Goal: Task Accomplishment & Management: Complete application form

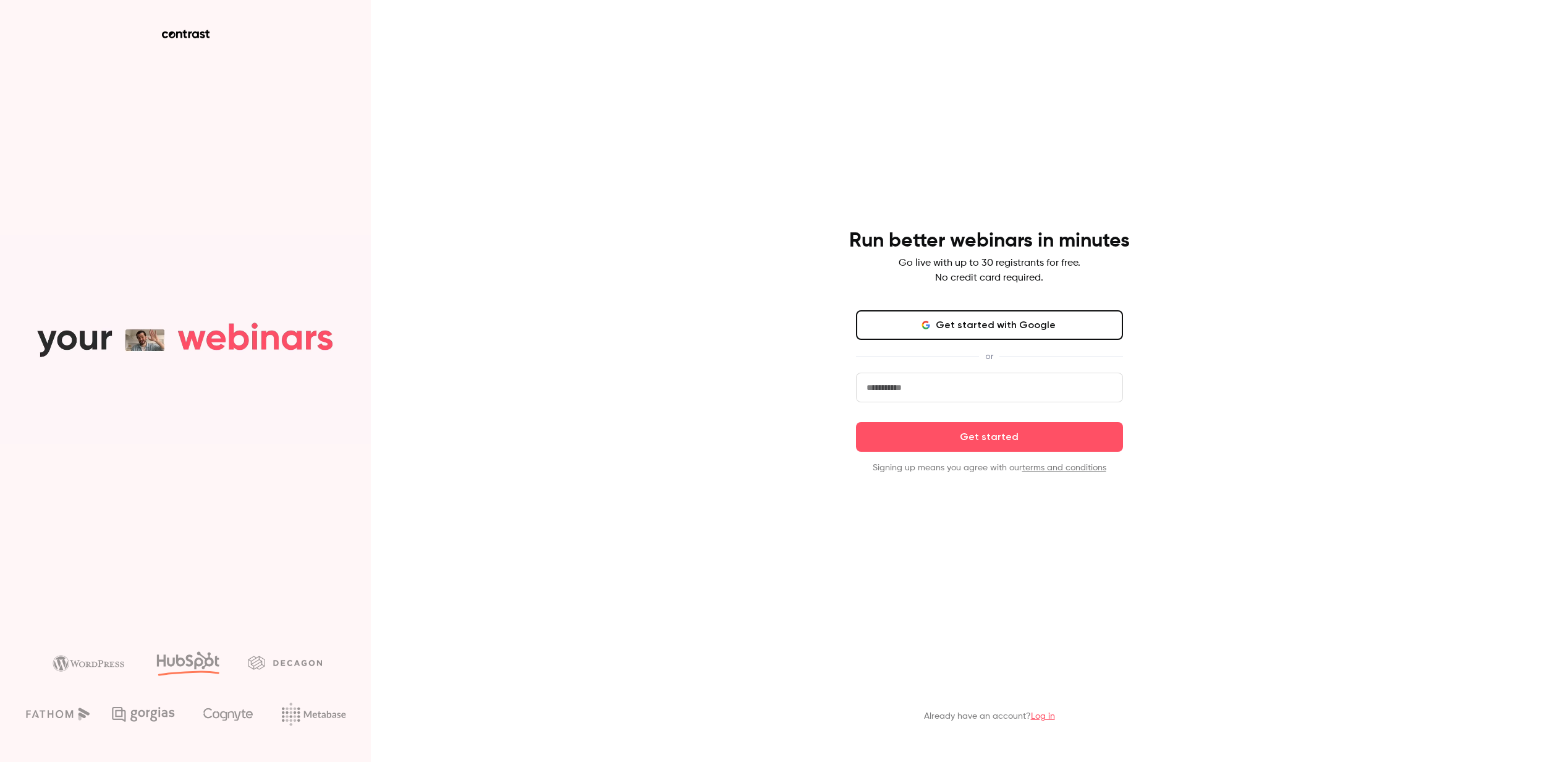
click at [909, 392] on input "email" at bounding box center [990, 387] width 267 height 30
type input "**********"
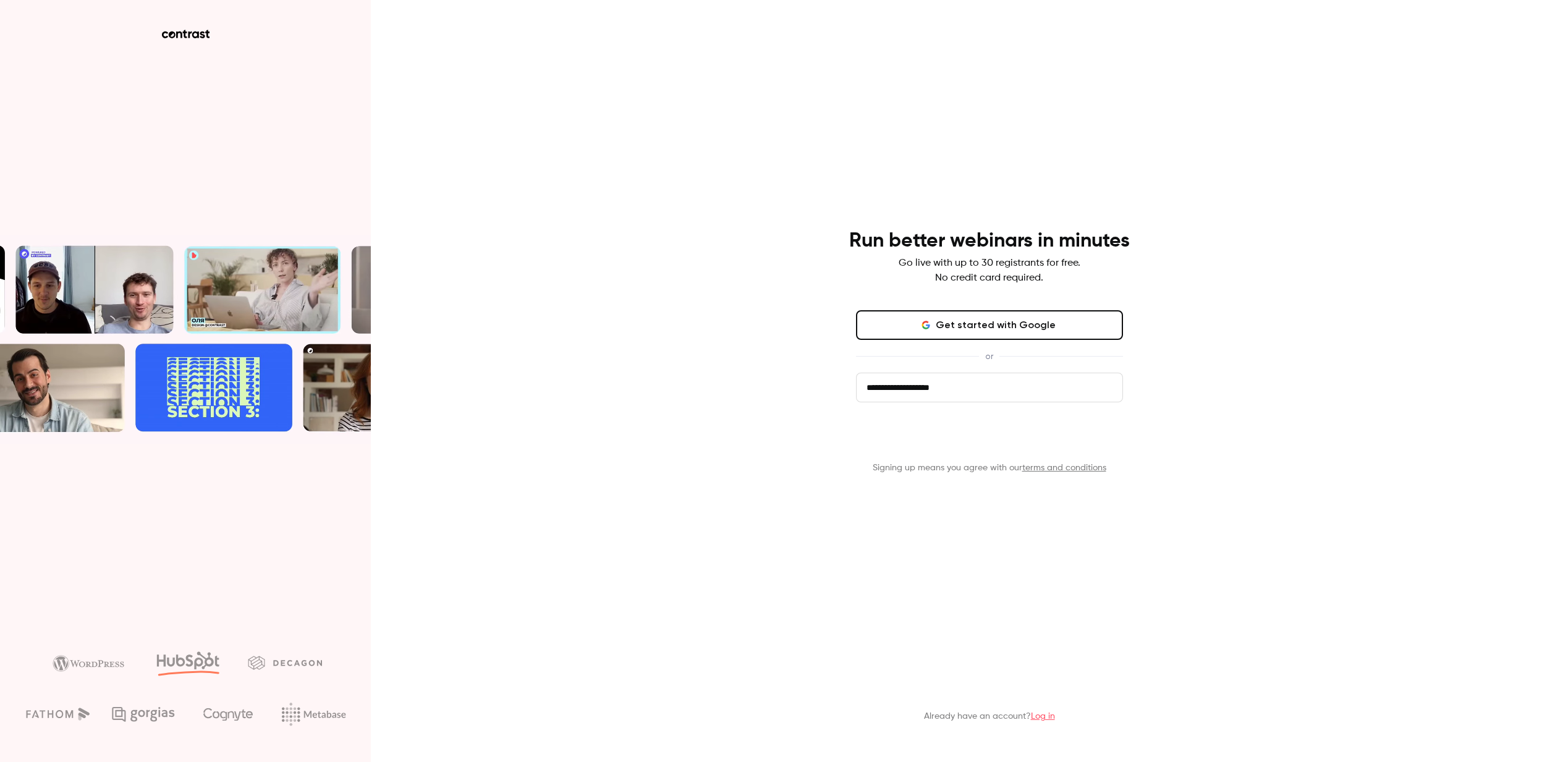
click at [952, 435] on button "Get started" at bounding box center [990, 436] width 267 height 30
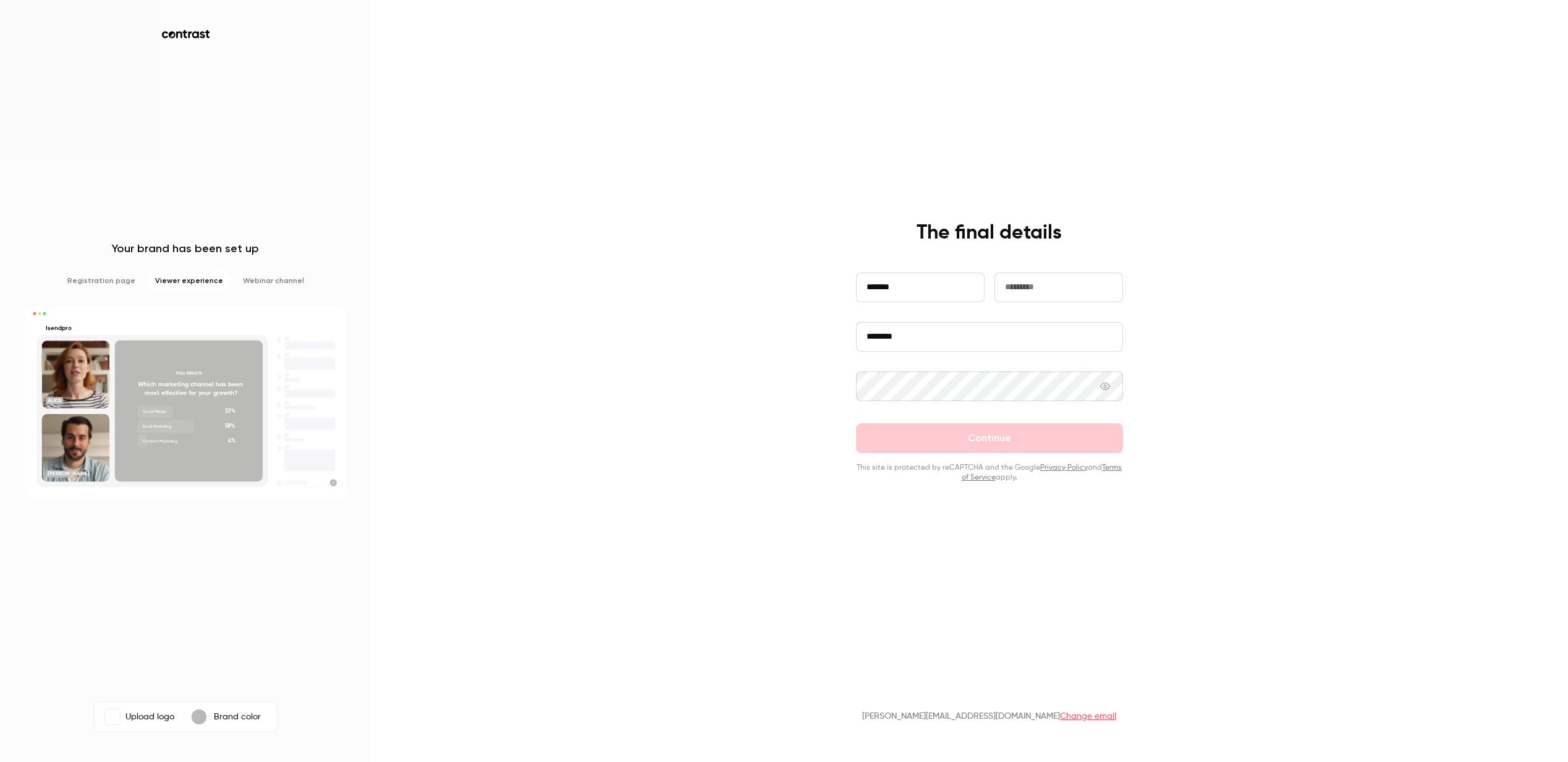
type input "*******"
click at [1074, 285] on input "text" at bounding box center [1058, 287] width 128 height 30
type input "**********"
click at [927, 340] on input "********" at bounding box center [990, 337] width 267 height 30
drag, startPoint x: 893, startPoint y: 341, endPoint x: 849, endPoint y: 339, distance: 44.0
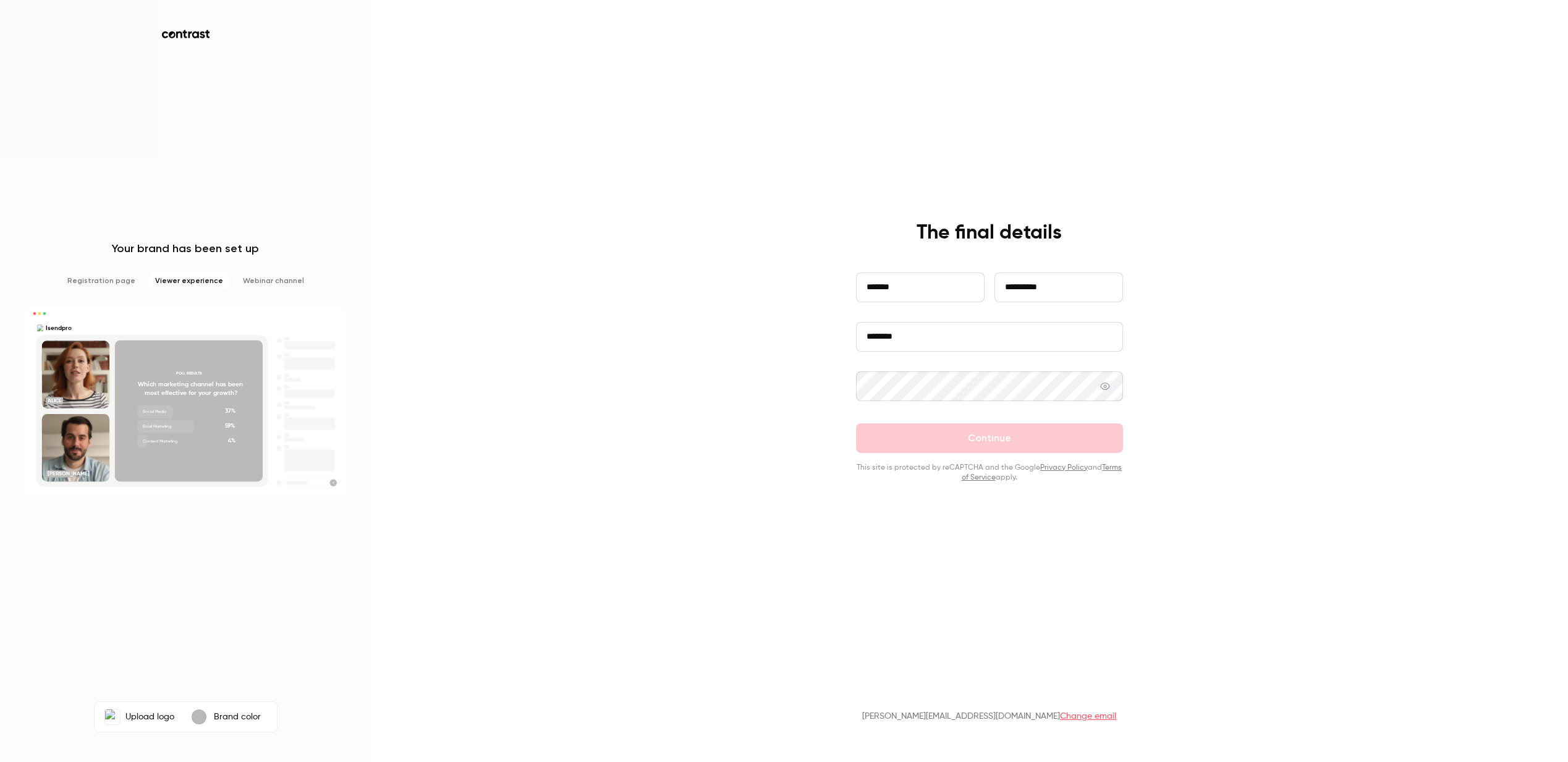
click at [849, 339] on div "**********" at bounding box center [990, 352] width 322 height 262
type input "********"
click at [1107, 388] on icon at bounding box center [1105, 386] width 10 height 10
click at [1106, 388] on icon at bounding box center [1105, 386] width 10 height 10
click at [988, 443] on button "Continue" at bounding box center [990, 438] width 267 height 30
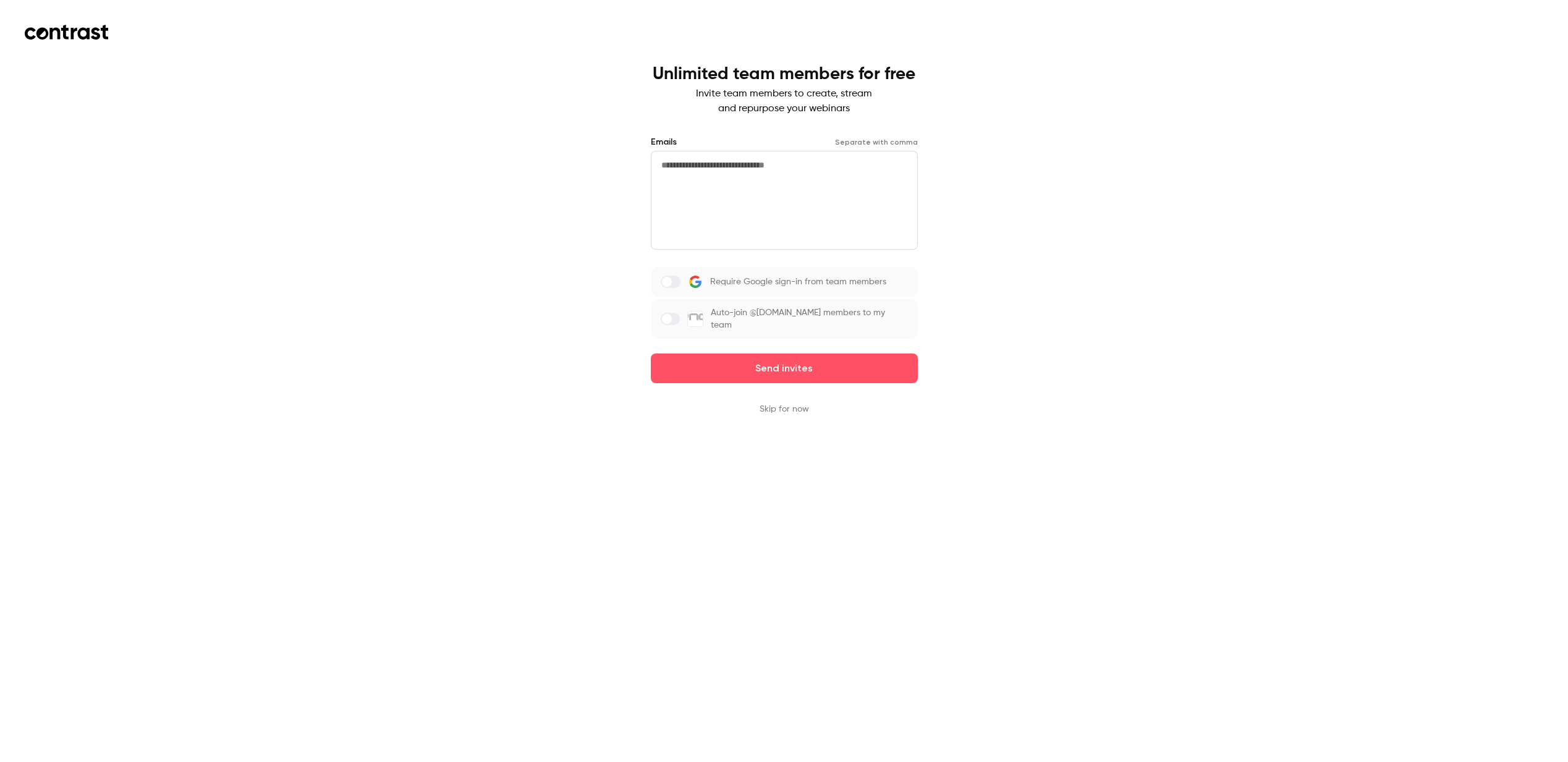
click at [796, 403] on button "Skip for now" at bounding box center [784, 409] width 49 height 12
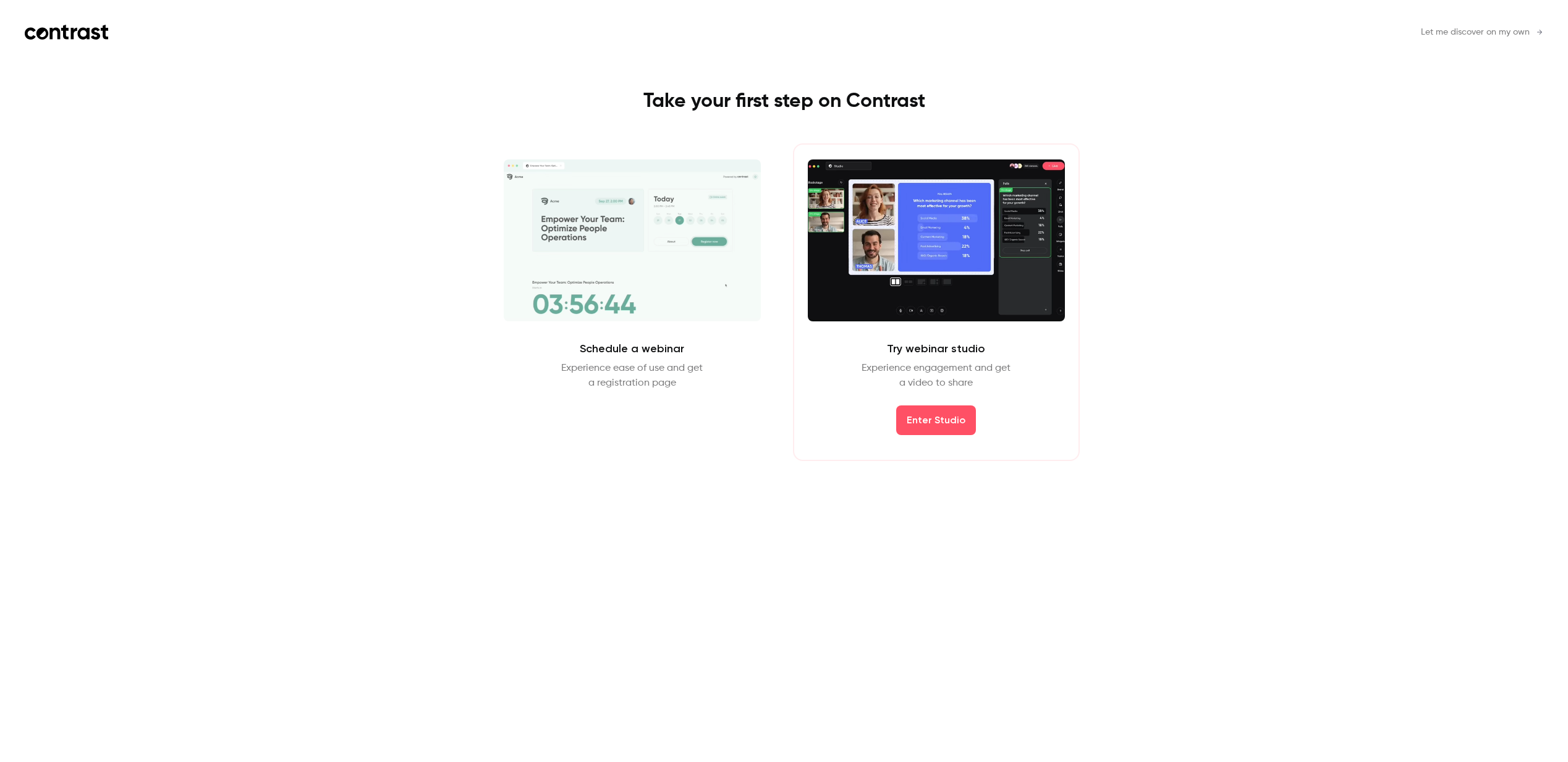
click at [1436, 37] on span "Let me discover on my own" at bounding box center [1475, 32] width 109 height 13
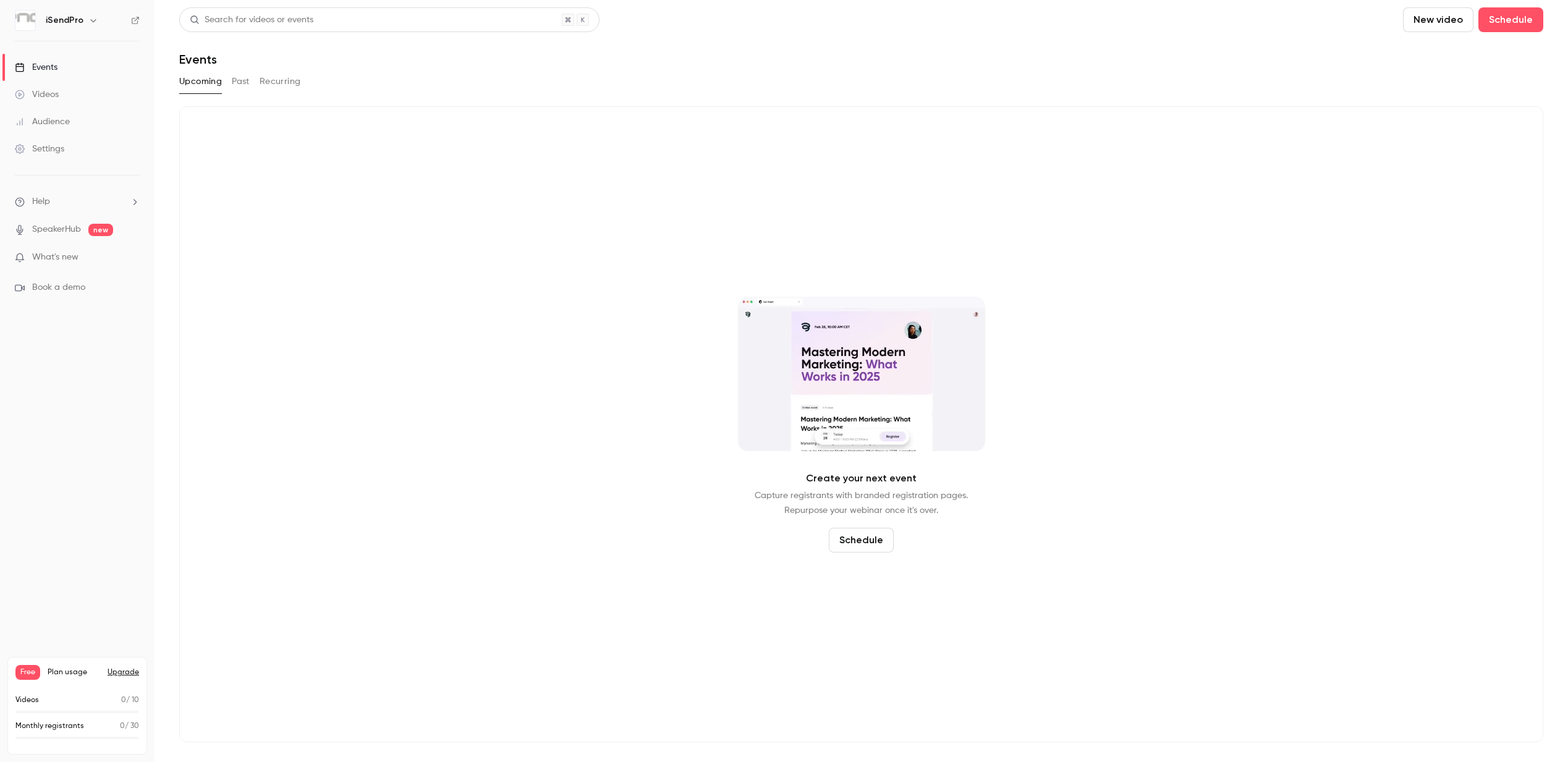
click at [45, 148] on div "Settings" at bounding box center [39, 149] width 49 height 12
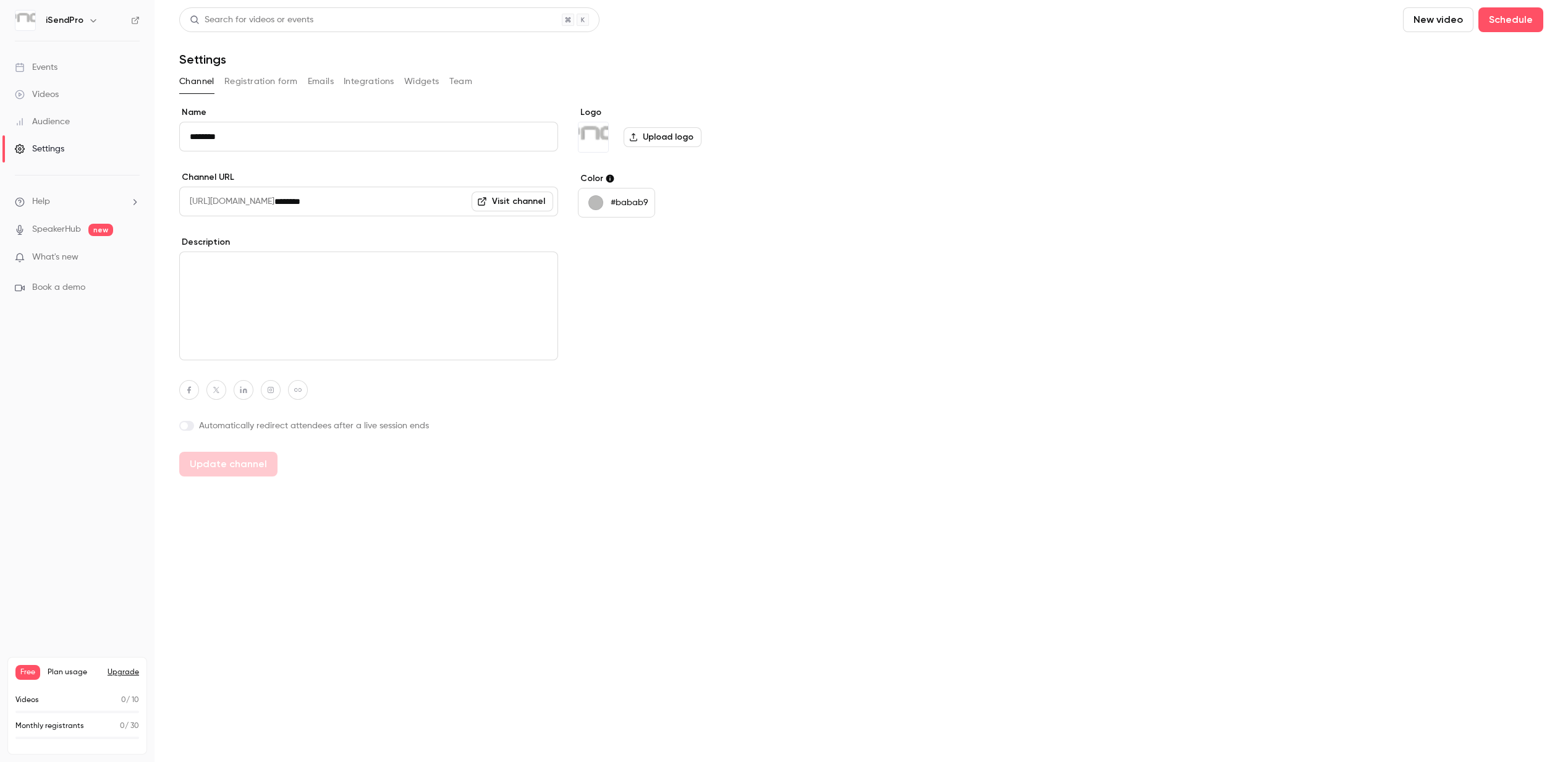
click at [259, 86] on button "Registration form" at bounding box center [261, 82] width 74 height 19
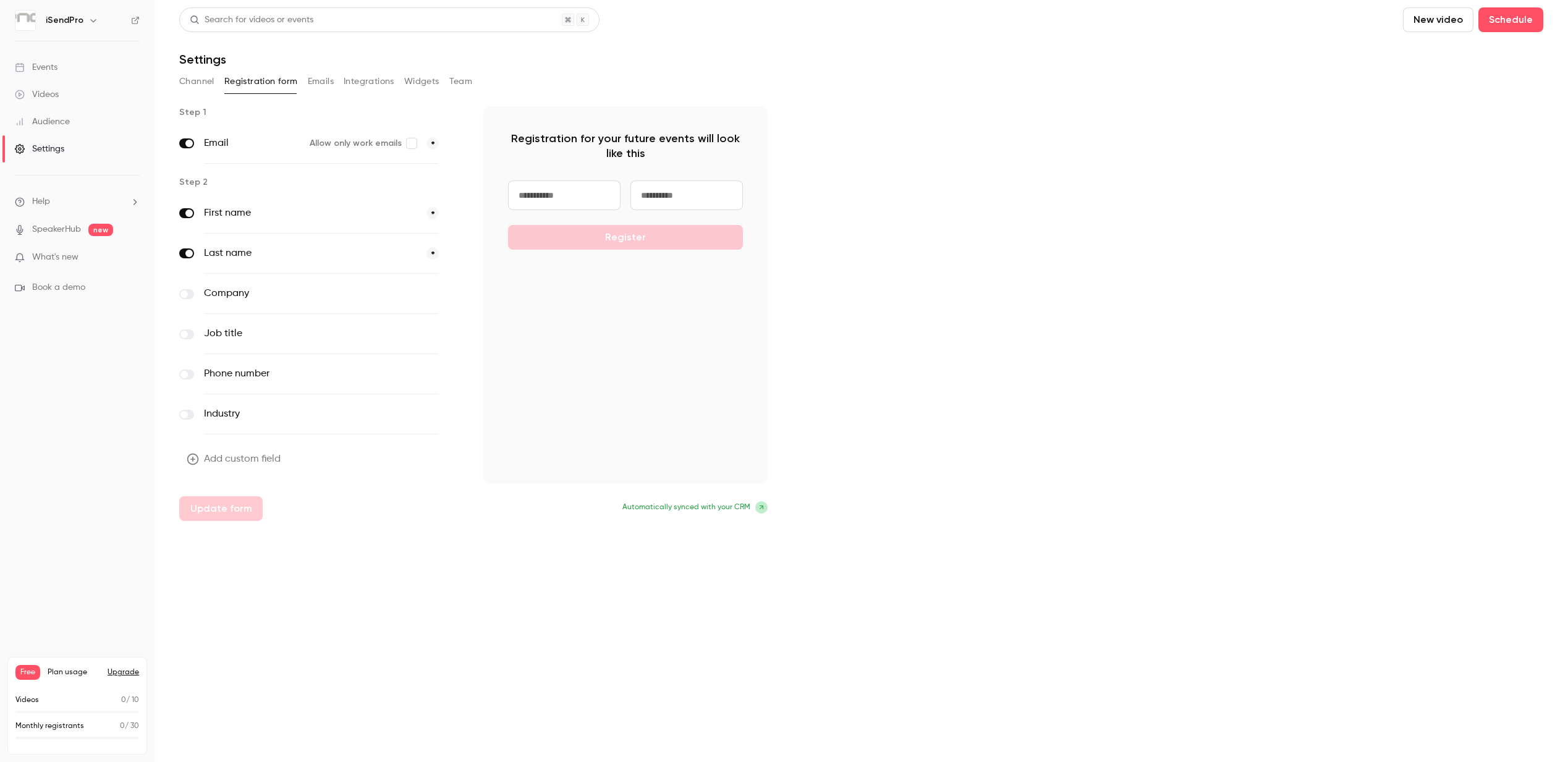
click at [66, 149] on link "Settings" at bounding box center [77, 149] width 154 height 27
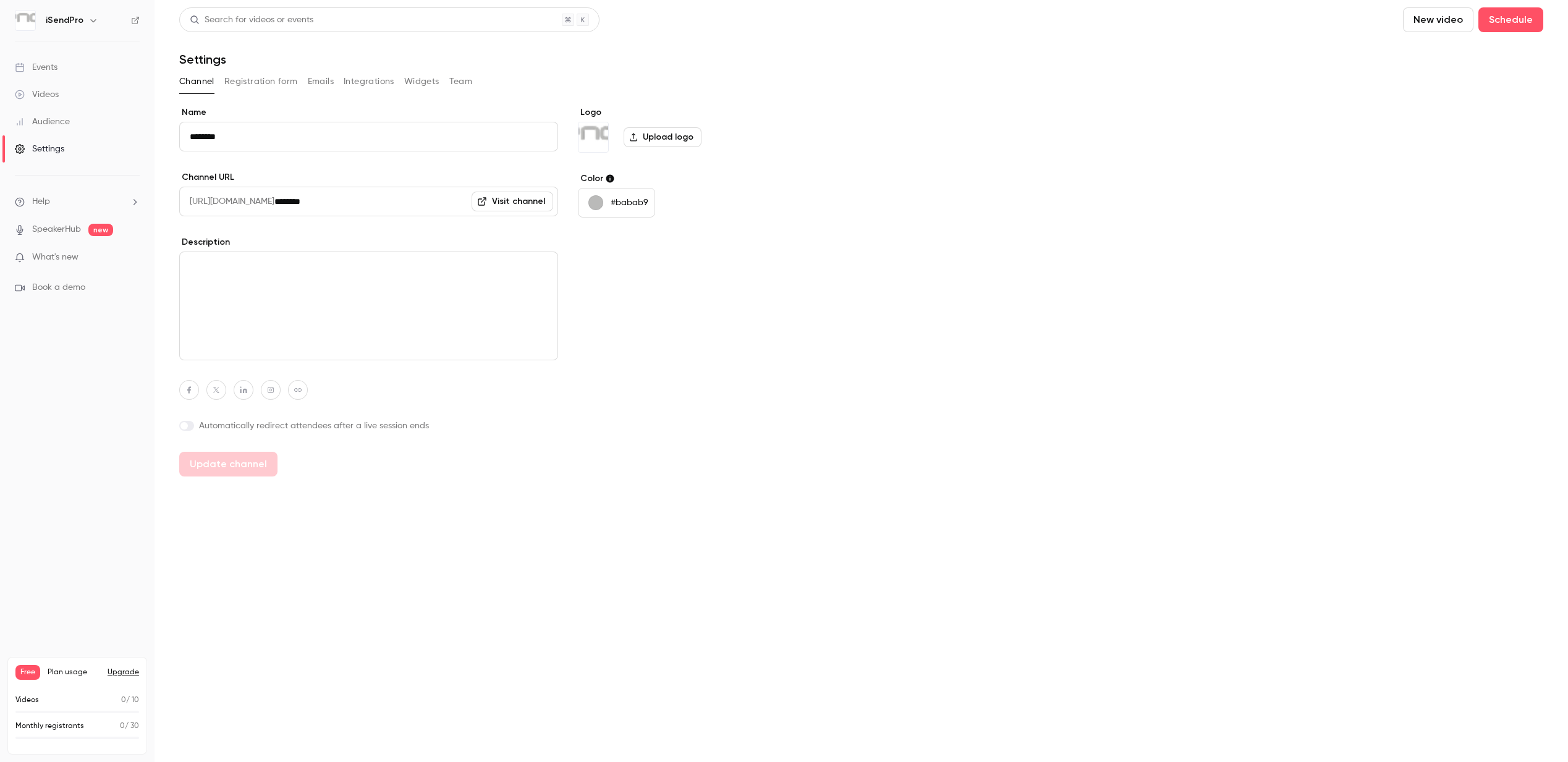
click at [327, 82] on button "Emails" at bounding box center [321, 82] width 26 height 19
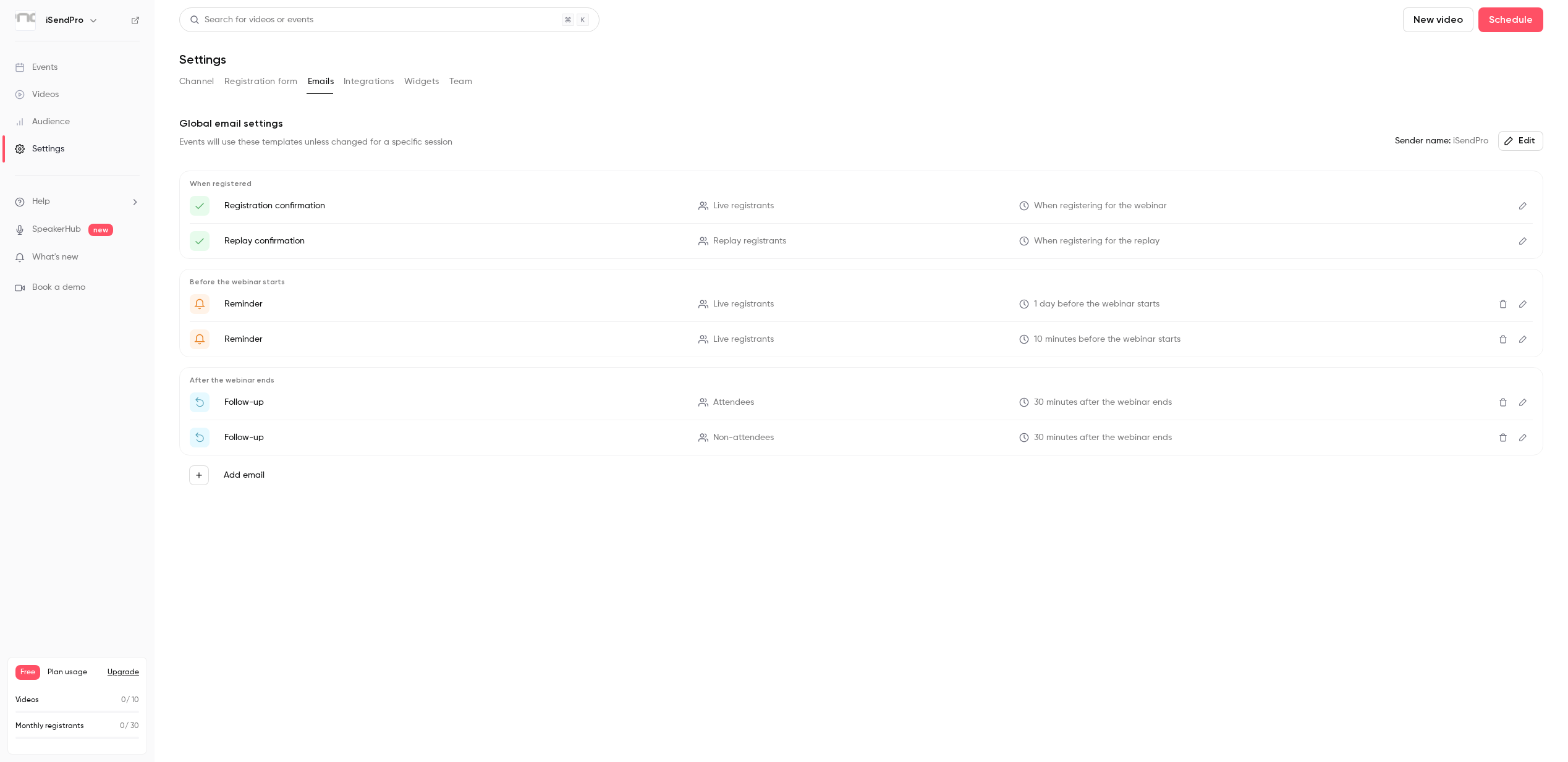
click at [200, 80] on button "Channel" at bounding box center [197, 82] width 36 height 19
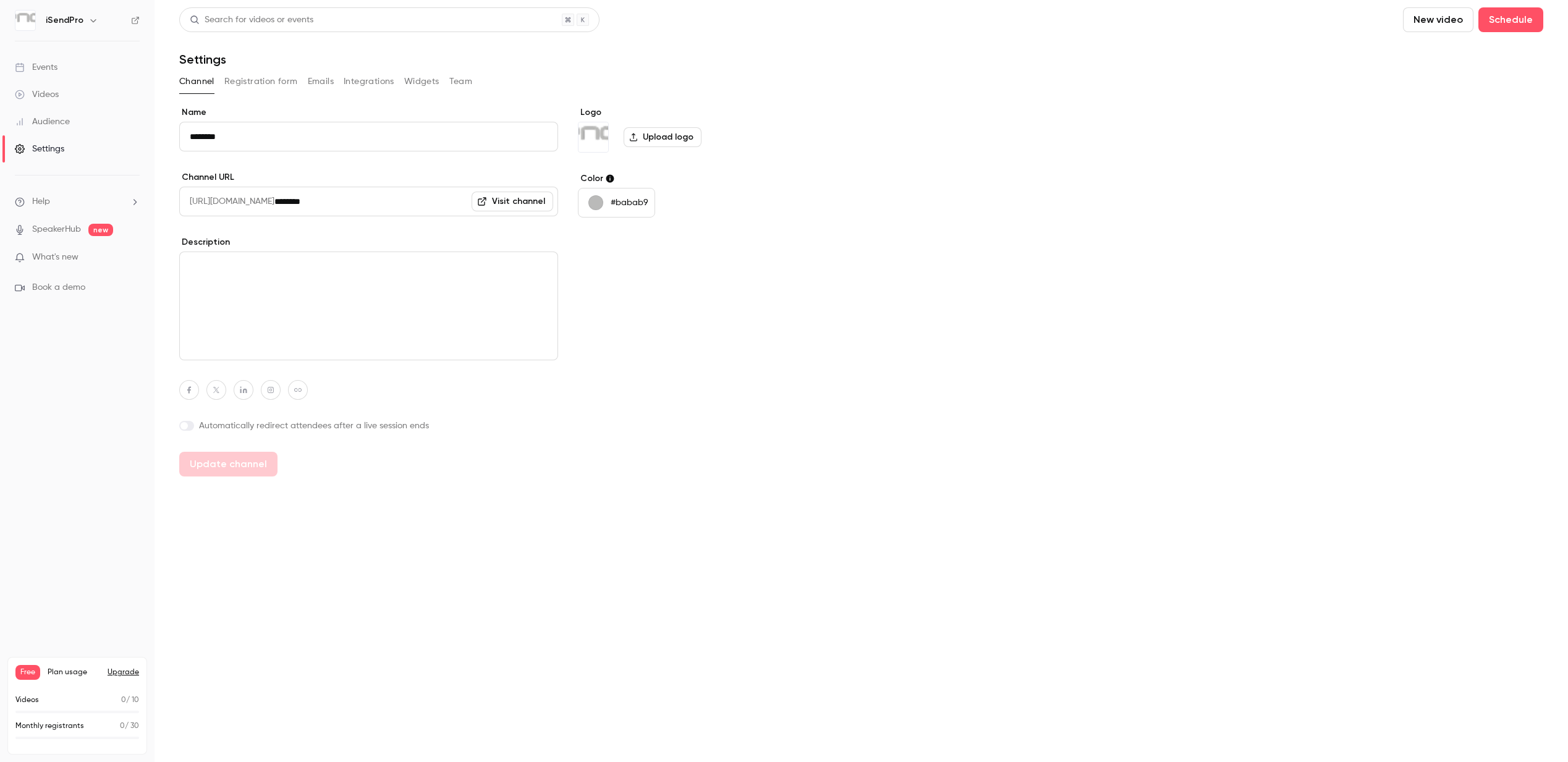
click at [55, 67] on div "Events" at bounding box center [36, 67] width 43 height 12
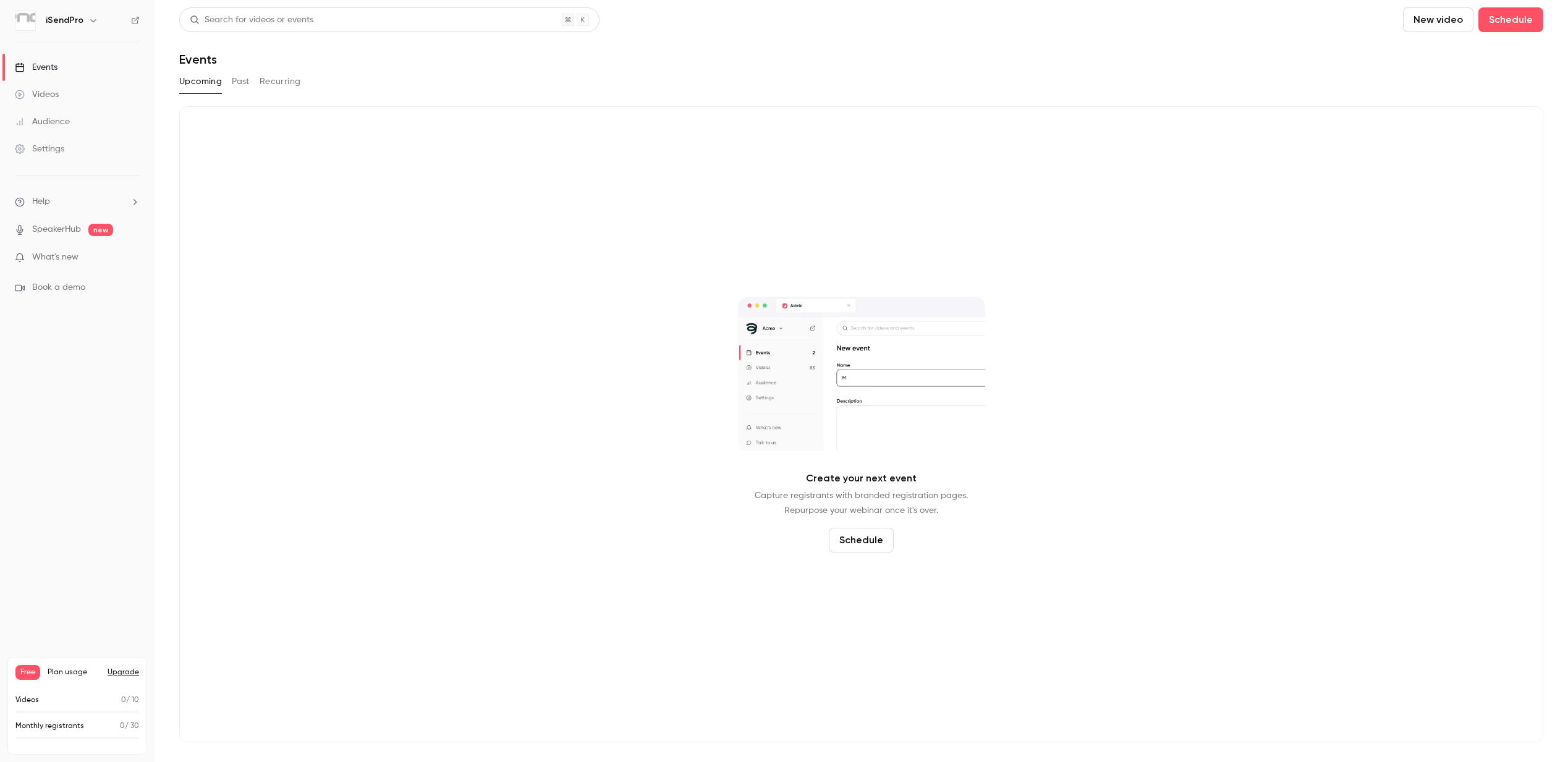
click at [53, 152] on div "Settings" at bounding box center [39, 149] width 49 height 12
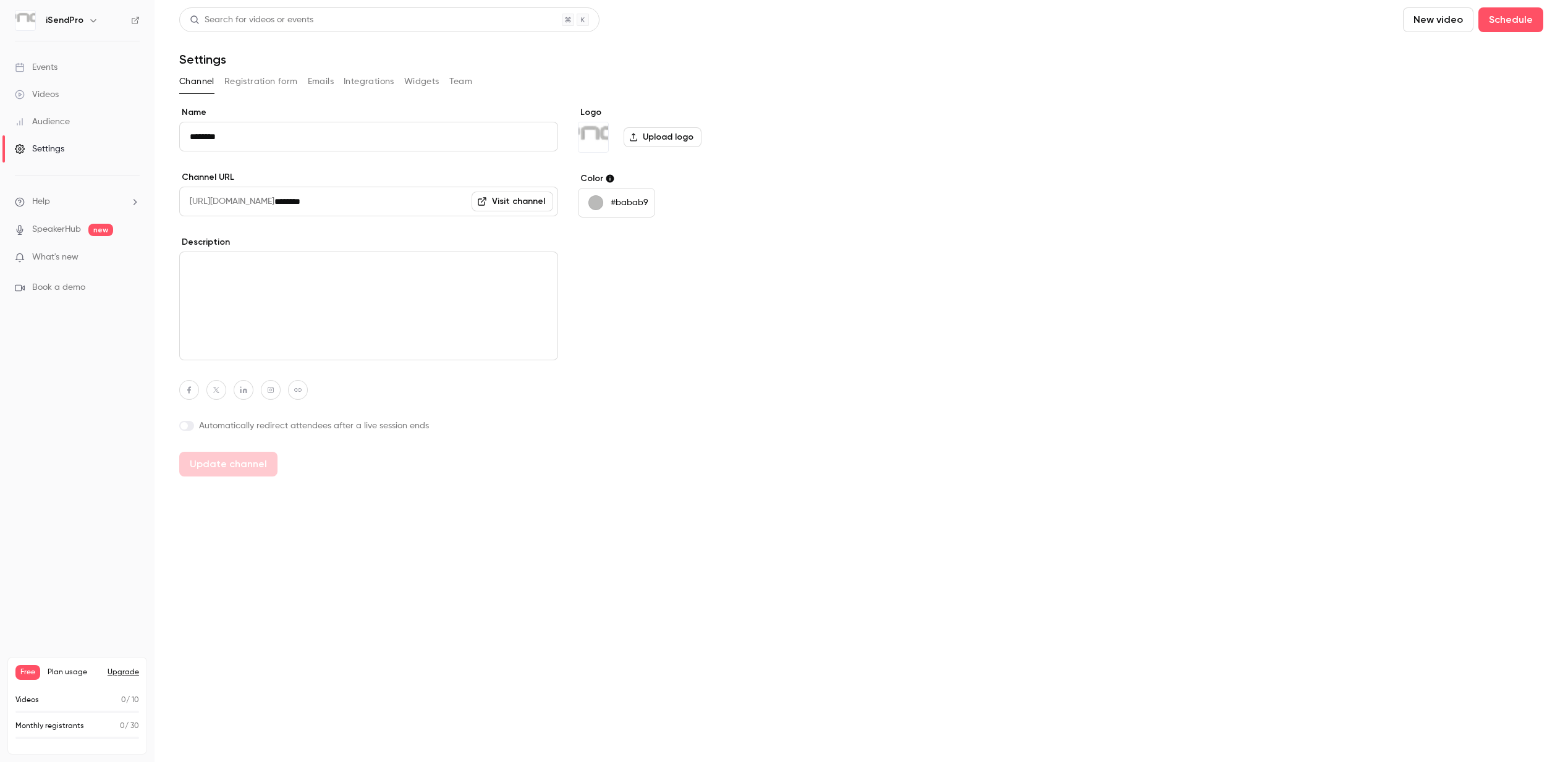
click at [317, 82] on button "Emails" at bounding box center [321, 82] width 26 height 19
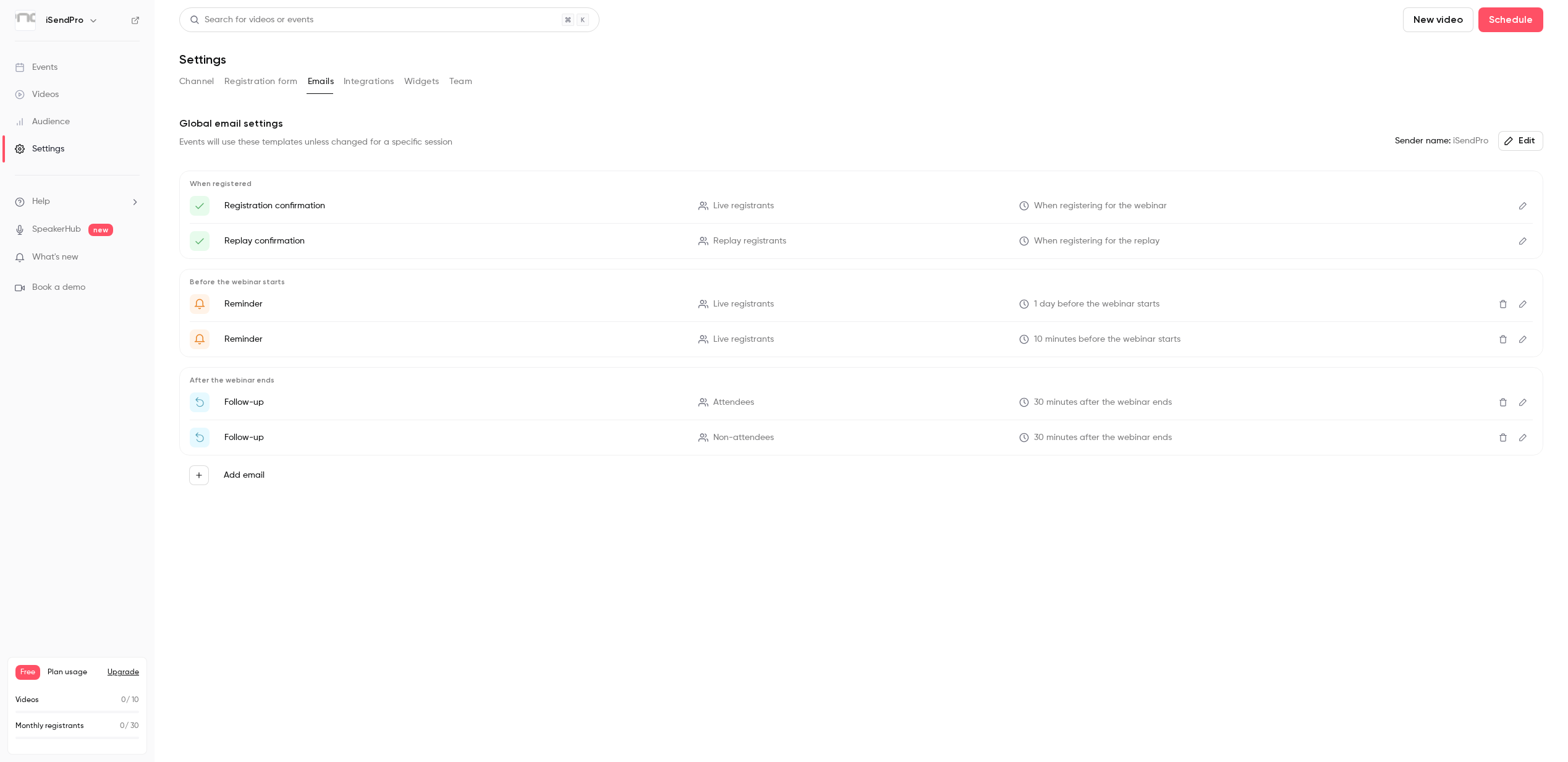
click at [358, 81] on button "Integrations" at bounding box center [368, 82] width 51 height 19
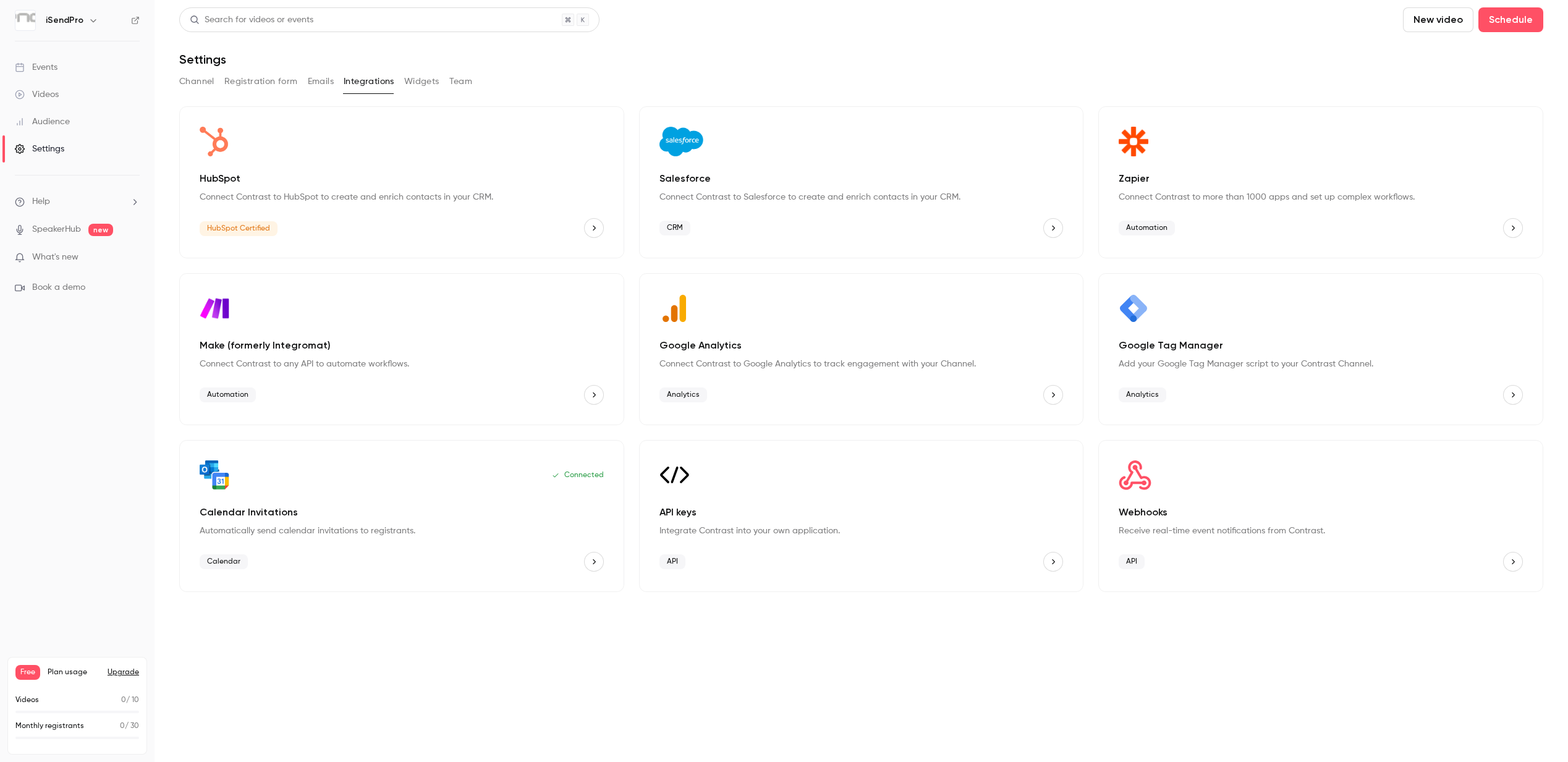
click at [405, 80] on button "Widgets" at bounding box center [422, 82] width 36 height 19
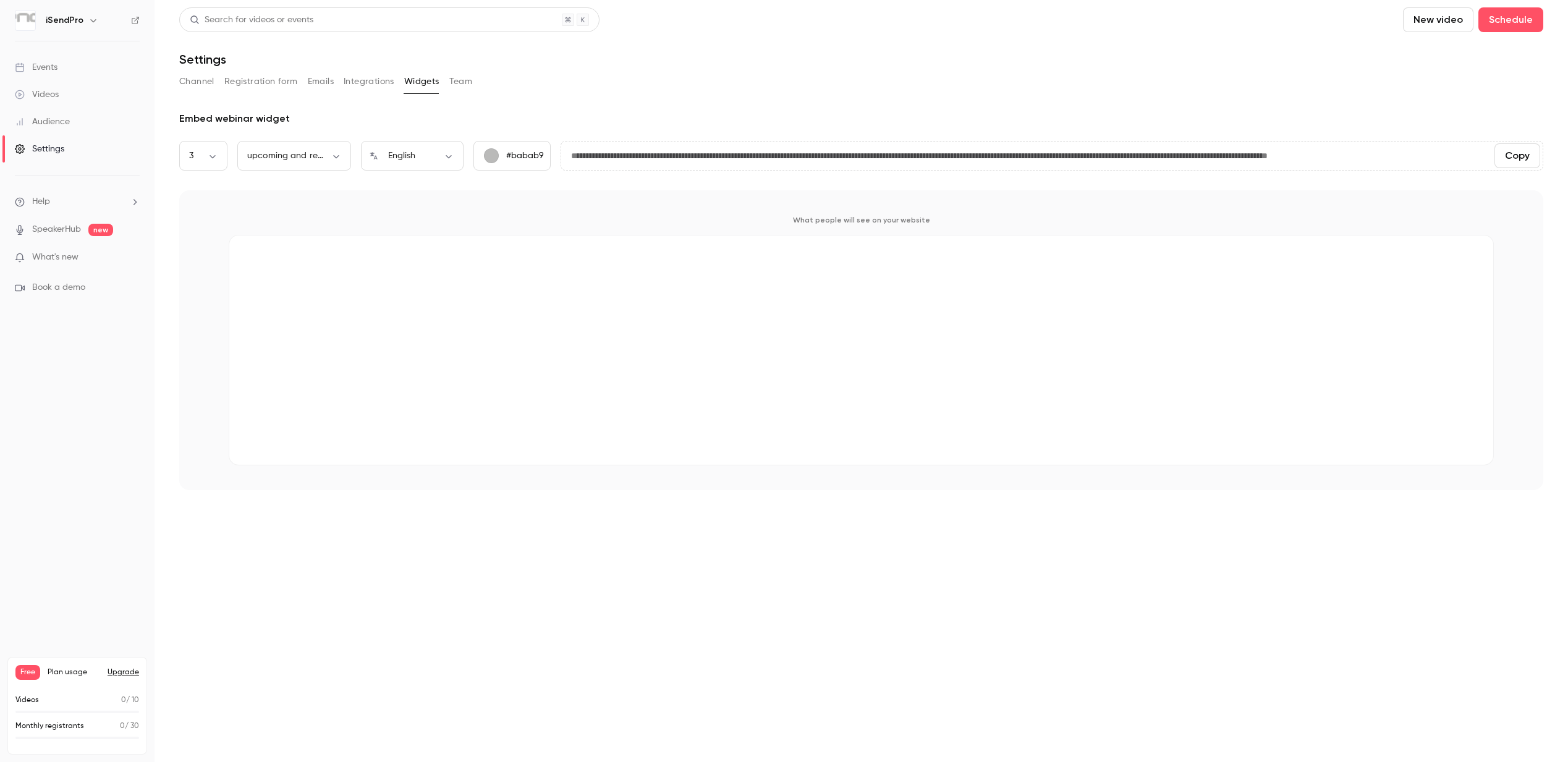
click at [458, 83] on button "Team" at bounding box center [460, 82] width 23 height 19
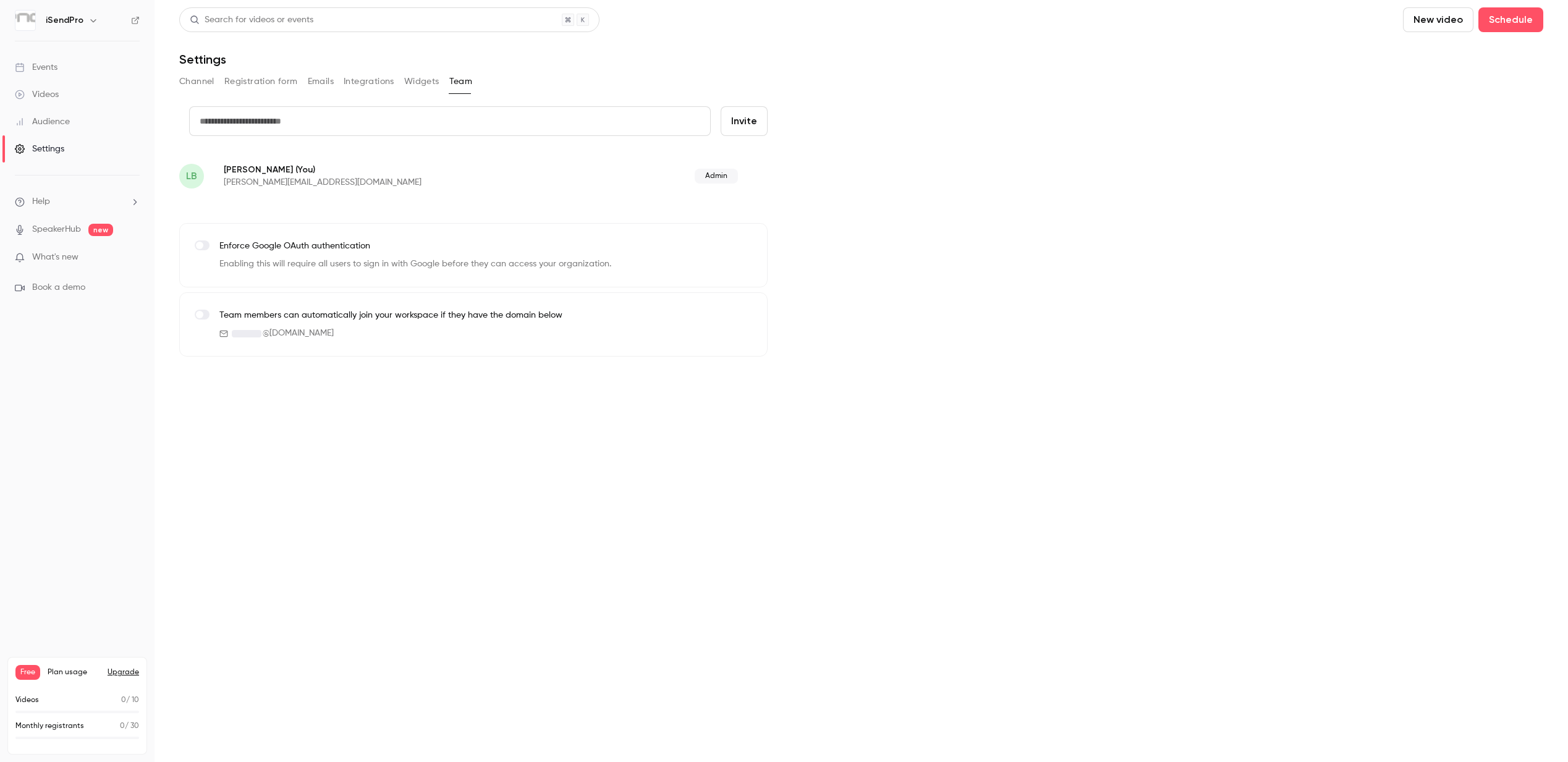
click at [82, 203] on li "Help" at bounding box center [77, 202] width 125 height 13
click at [92, 17] on div at bounding box center [784, 381] width 1568 height 762
click at [91, 20] on icon "button" at bounding box center [93, 21] width 6 height 3
click at [927, 162] on div at bounding box center [784, 381] width 1568 height 762
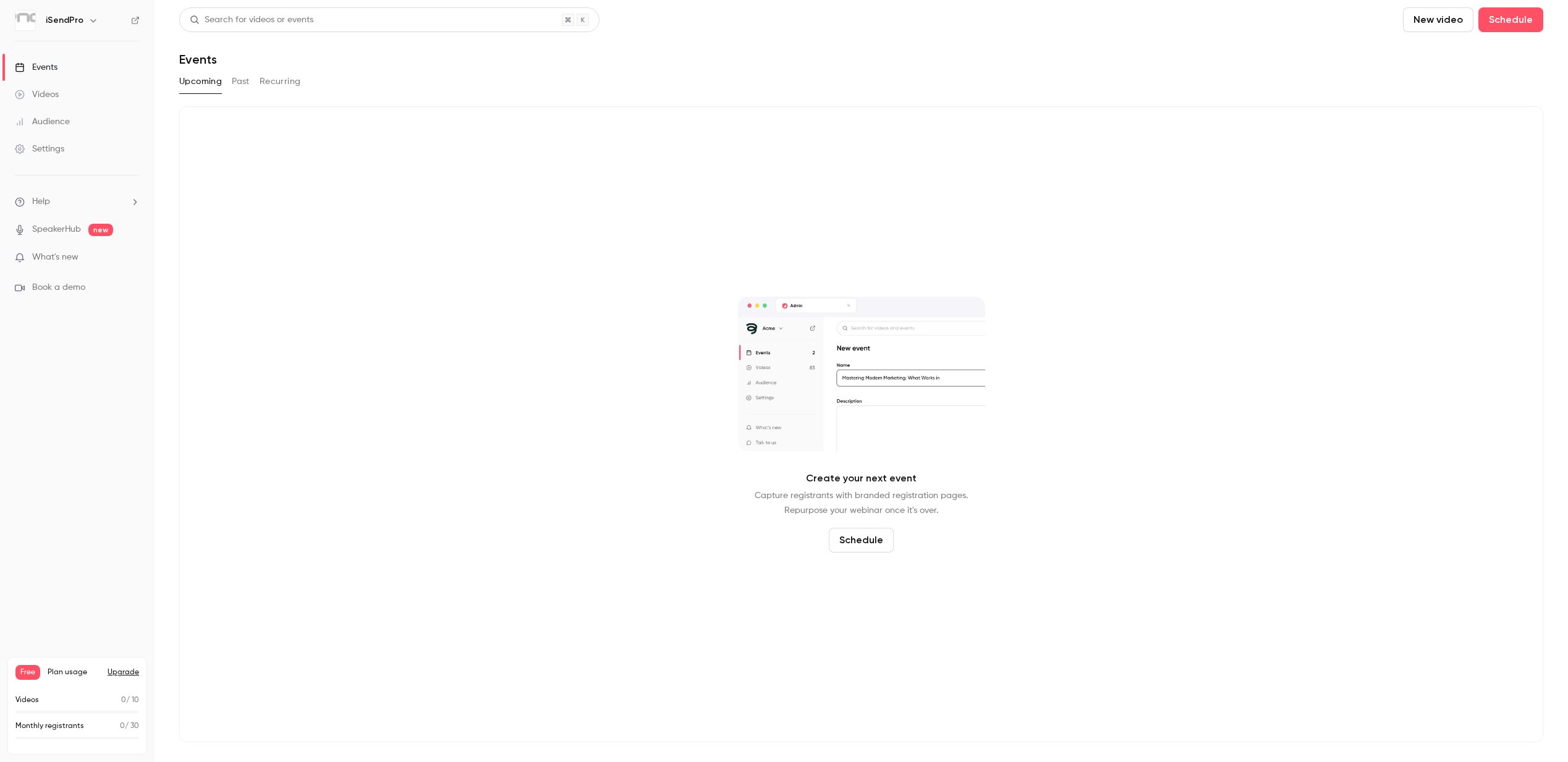
click at [58, 91] on div "Videos" at bounding box center [36, 94] width 44 height 12
click at [273, 85] on button "Recordings" at bounding box center [266, 82] width 48 height 19
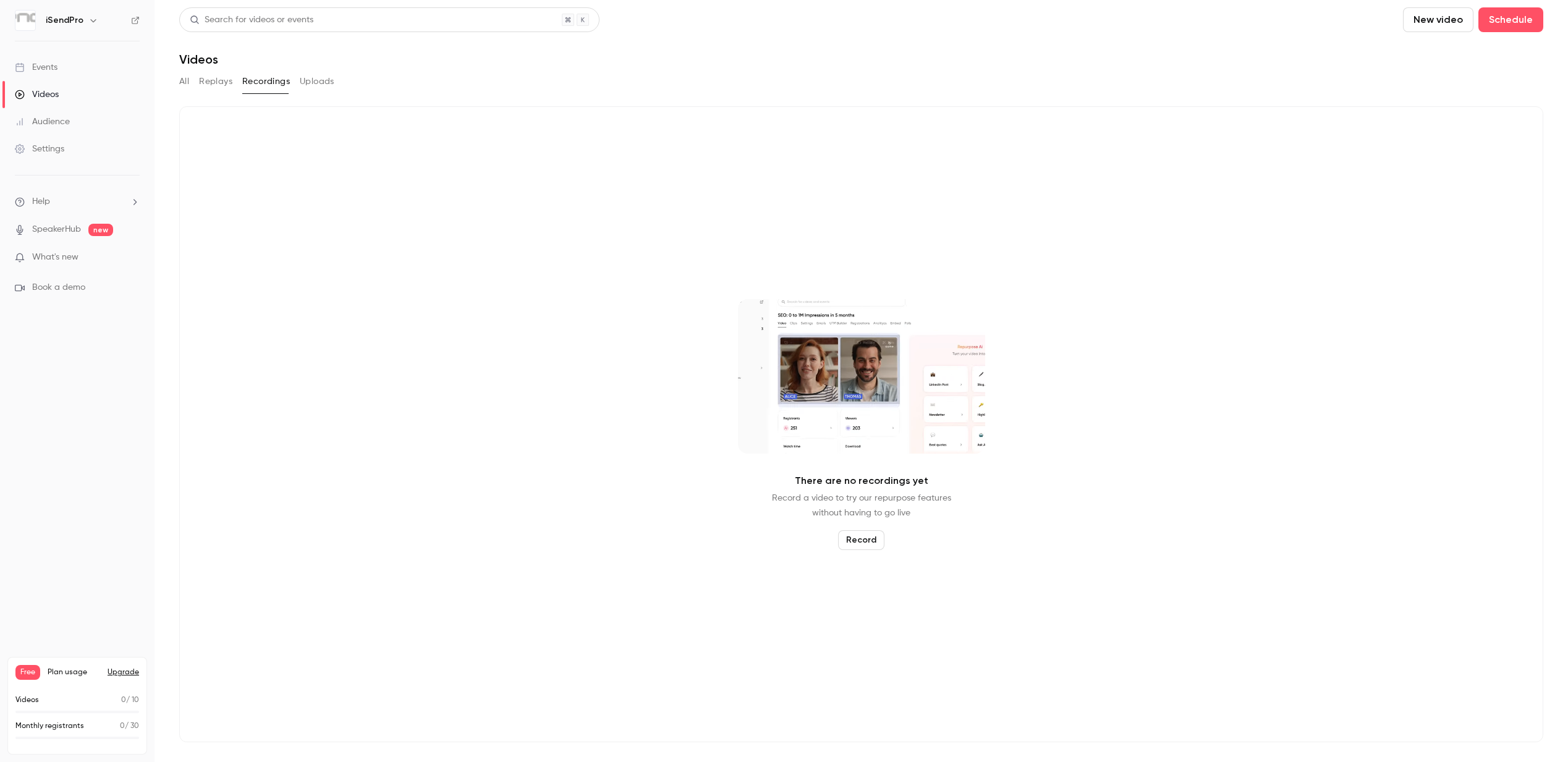
click at [872, 541] on button "Record" at bounding box center [860, 540] width 46 height 19
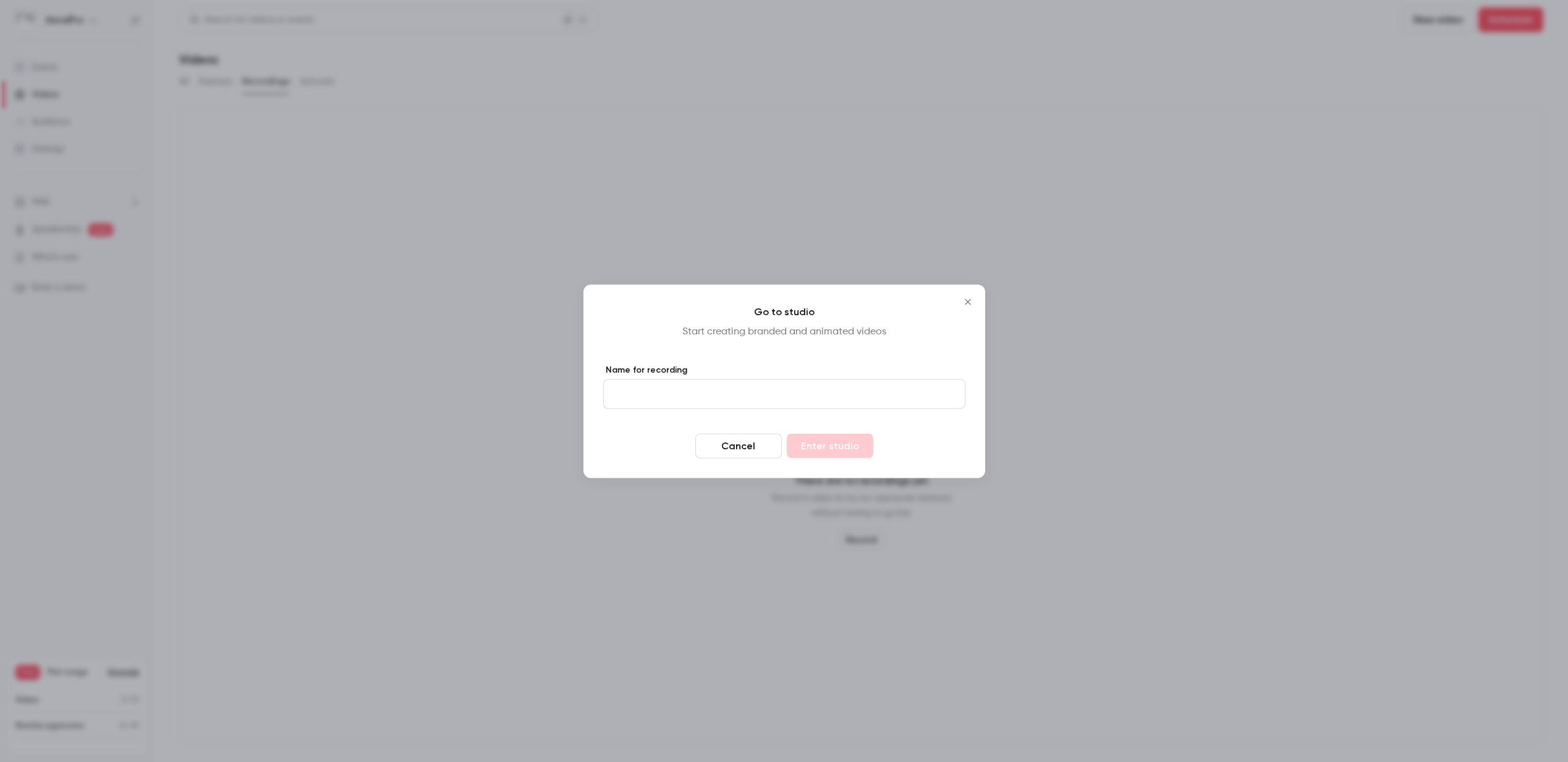
click at [679, 394] on input "Name for recording" at bounding box center [784, 394] width 362 height 30
type input "*******"
click at [833, 451] on button "Enter studio" at bounding box center [830, 445] width 86 height 25
